Goal: Task Accomplishment & Management: Use online tool/utility

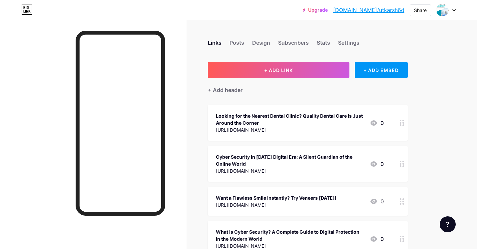
click at [453, 10] on icon at bounding box center [453, 10] width 3 height 2
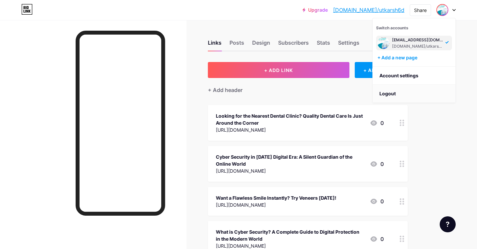
click at [395, 92] on li "Logout" at bounding box center [414, 94] width 83 height 18
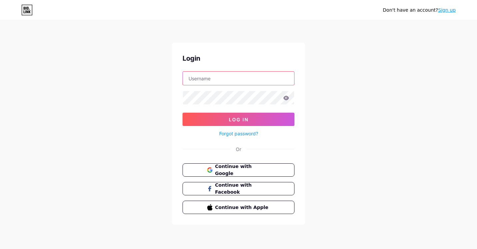
type input "[EMAIL_ADDRESS][DOMAIN_NAME]"
click at [249, 166] on span "Continue with Google" at bounding box center [242, 170] width 56 height 14
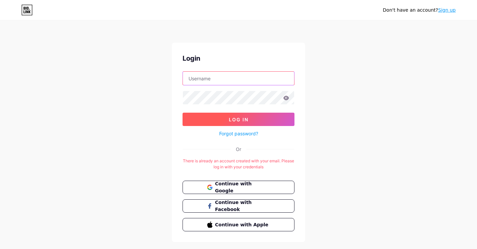
type input "pradhan.utkarsh96@gmail.com"
click at [225, 121] on button "Log In" at bounding box center [238, 119] width 112 height 13
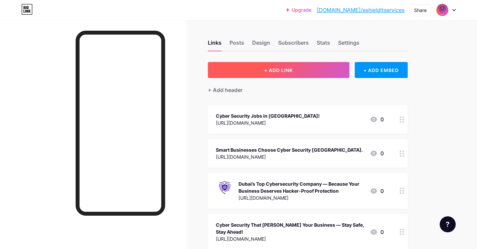
click at [252, 72] on button "+ ADD LINK" at bounding box center [278, 70] width 141 height 16
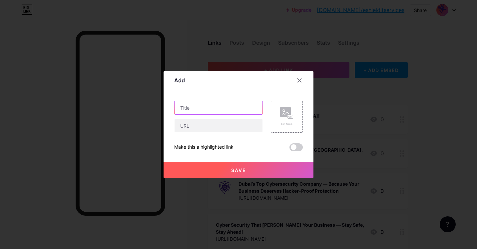
click at [202, 107] on input "text" at bounding box center [218, 107] width 88 height 13
paste input "Trusted Cyber Security Company in [GEOGRAPHIC_DATA] – Protecting Your Business …"
type input "Trusted Cyber Security Company in [GEOGRAPHIC_DATA] – Protecting Your Business …"
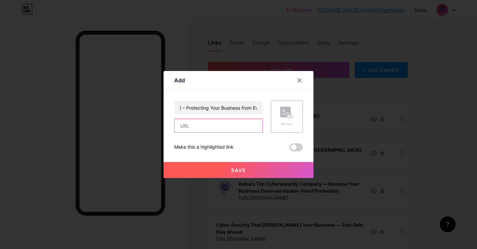
scroll to position [0, 0]
click at [187, 125] on input "text" at bounding box center [218, 125] width 88 height 13
paste input "[URL][DOMAIN_NAME]"
type input "[URL][DOMAIN_NAME]"
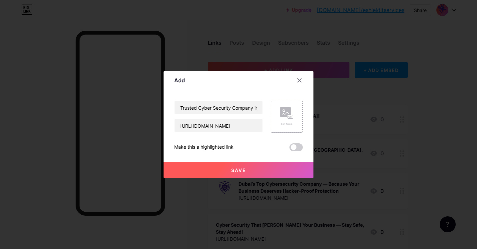
scroll to position [0, 0]
click at [289, 121] on div "Picture" at bounding box center [286, 117] width 13 height 20
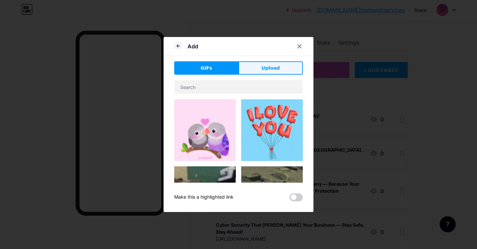
click at [258, 69] on button "Upload" at bounding box center [270, 67] width 64 height 13
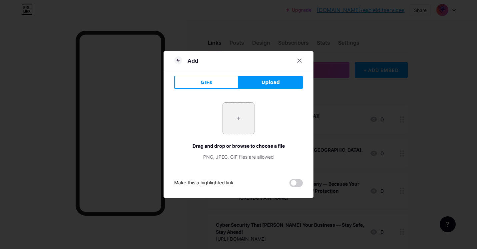
click at [236, 122] on input "file" at bounding box center [238, 118] width 31 height 31
type input "C:\fakepath\3.jpeg"
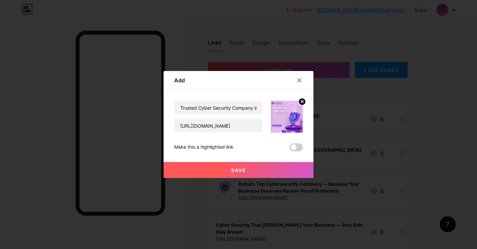
click at [239, 169] on span "Save" at bounding box center [238, 170] width 15 height 6
